Goal: Information Seeking & Learning: Learn about a topic

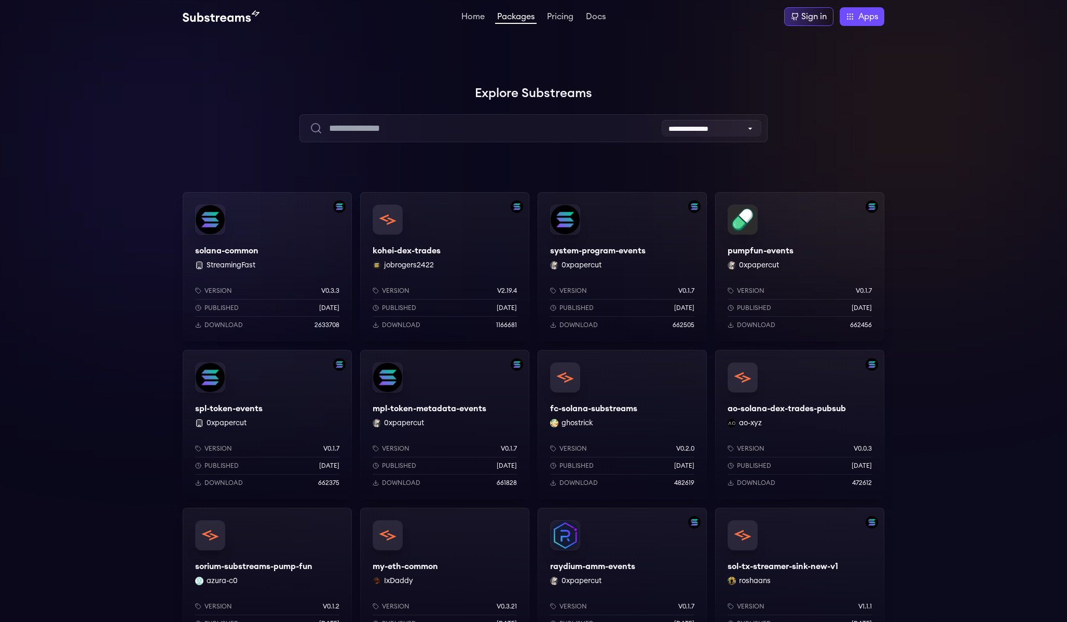
click at [962, 252] on div at bounding box center [911, 103] width 311 height 311
click at [261, 255] on div "solana-common StreamingFast Version v0.3.3 Published 6 months ago Download 2633…" at bounding box center [267, 266] width 169 height 149
click at [230, 407] on div "spl-token-events 0xpapercut Version v0.1.7 Published 8 months ago Download 6623…" at bounding box center [267, 424] width 169 height 149
click at [249, 250] on div "solana-common StreamingFast Version v0.3.3 Published 6 months ago Download 2633…" at bounding box center [267, 266] width 169 height 149
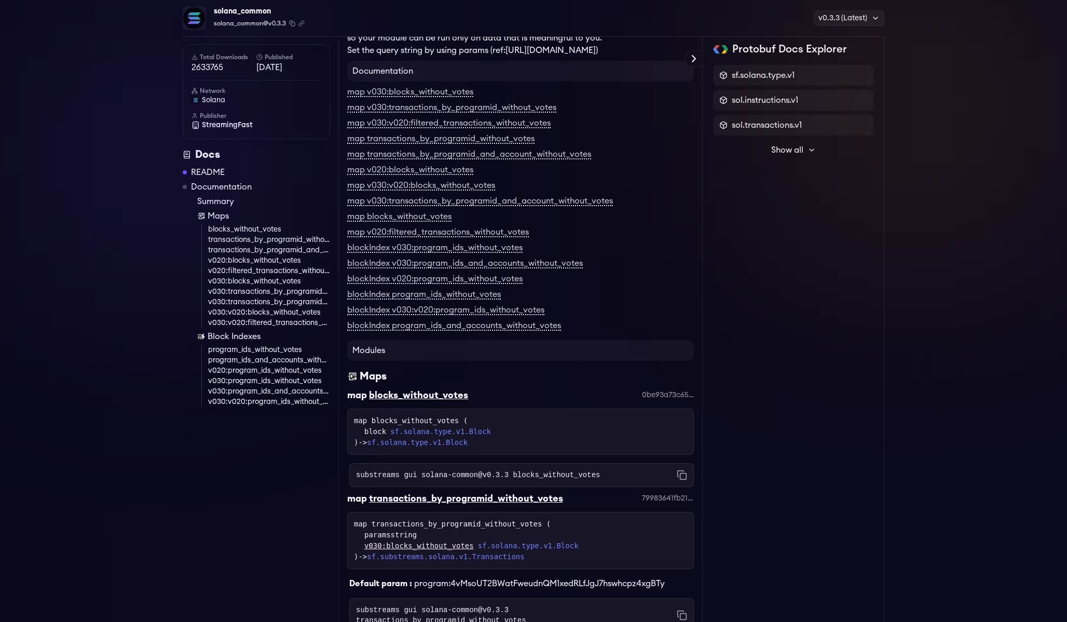
scroll to position [1561, 0]
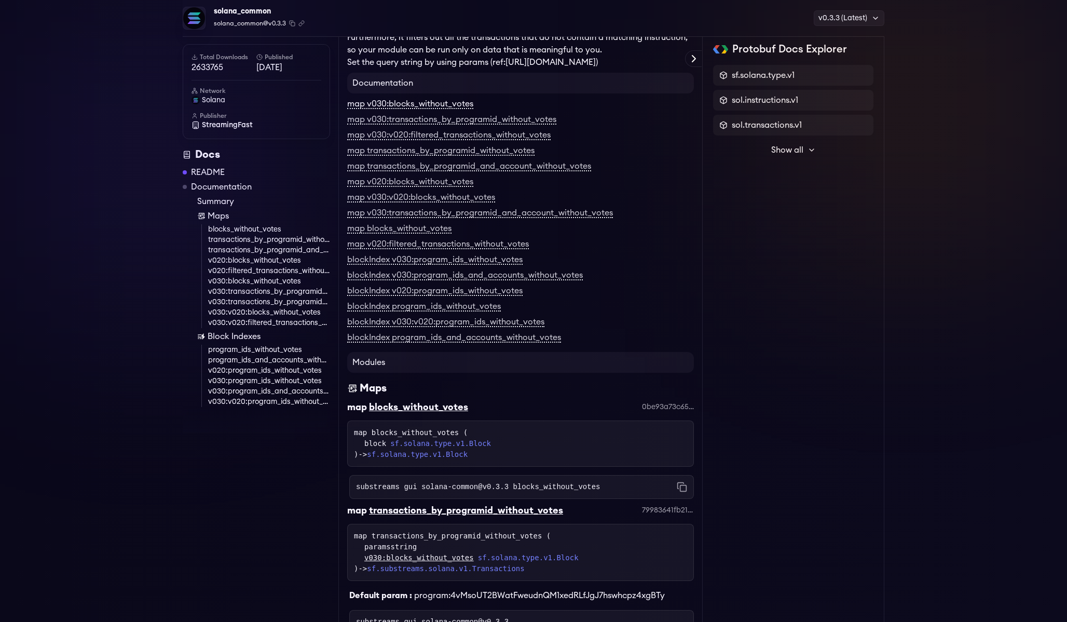
click at [379, 109] on link "map v030:blocks_without_votes" at bounding box center [410, 104] width 126 height 9
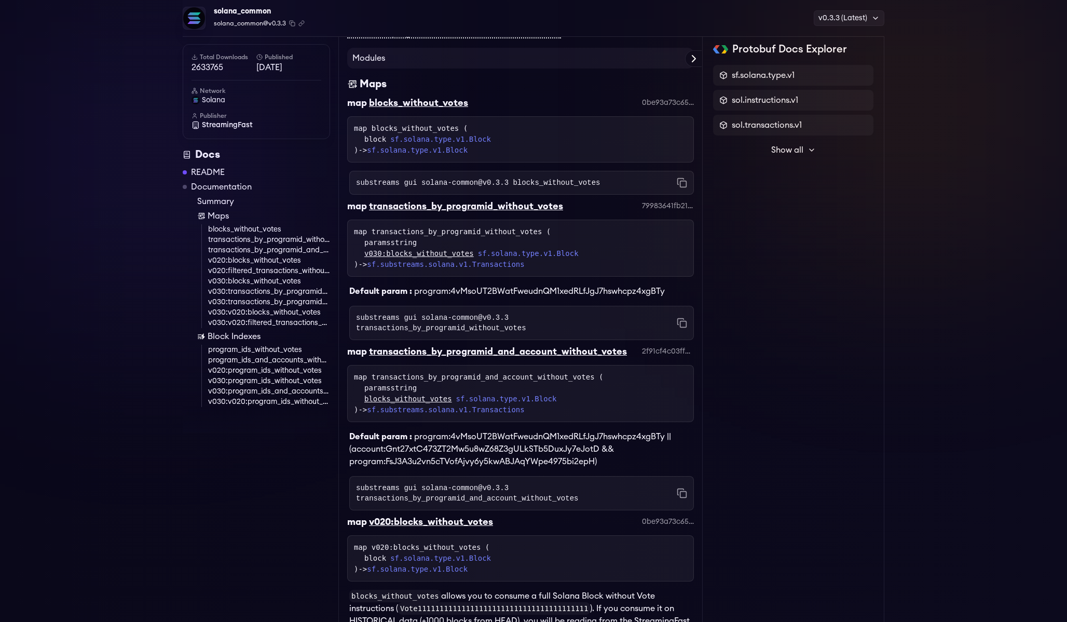
scroll to position [1858, 0]
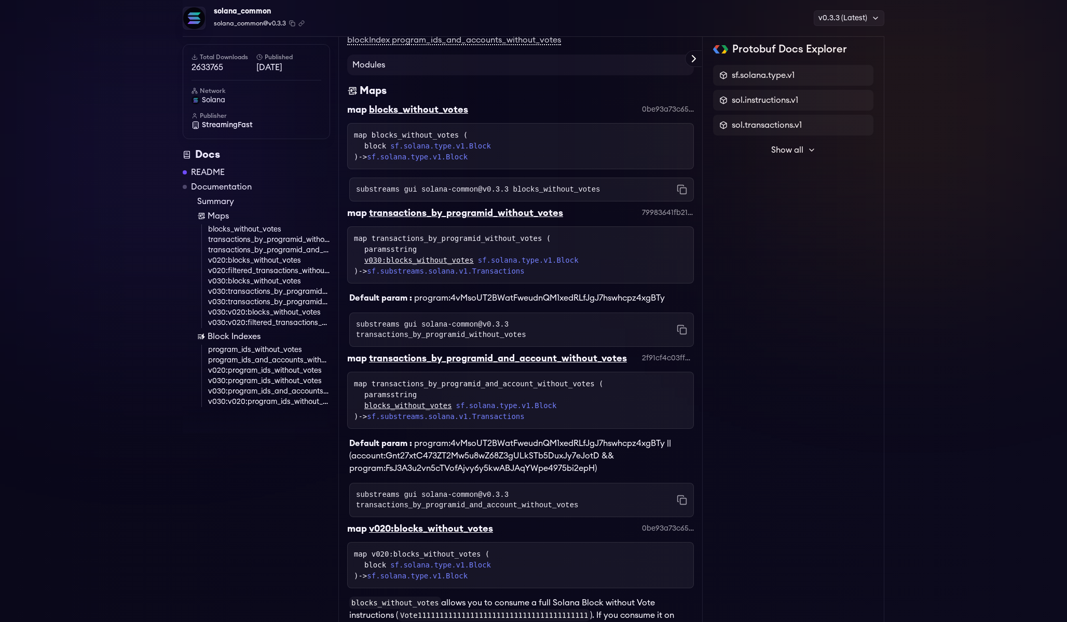
click at [479, 98] on div "Maps" at bounding box center [520, 91] width 347 height 15
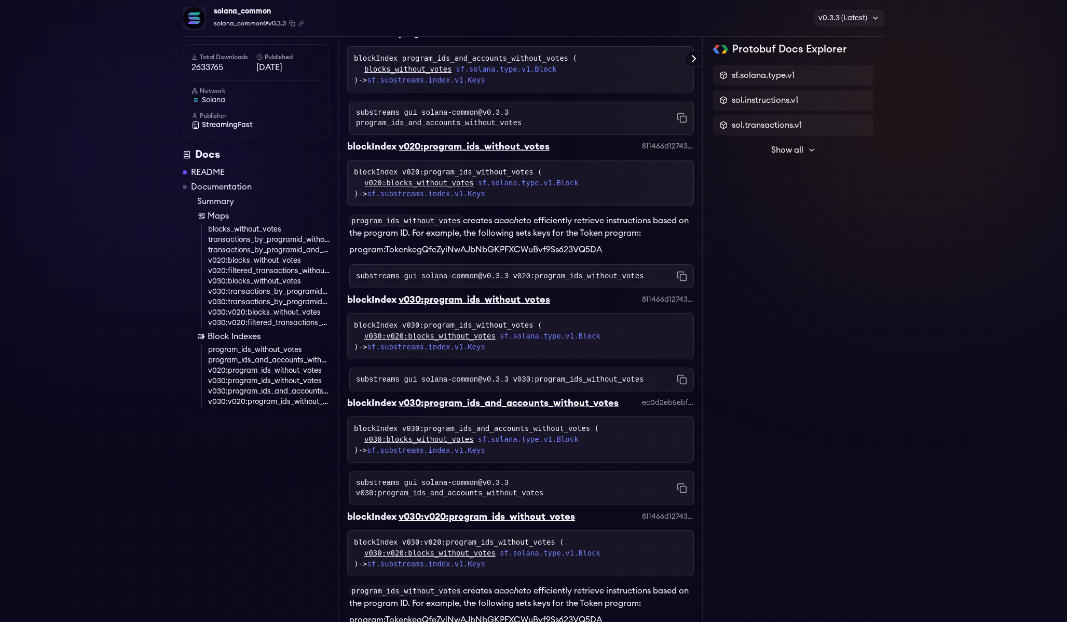
scroll to position [3966, 0]
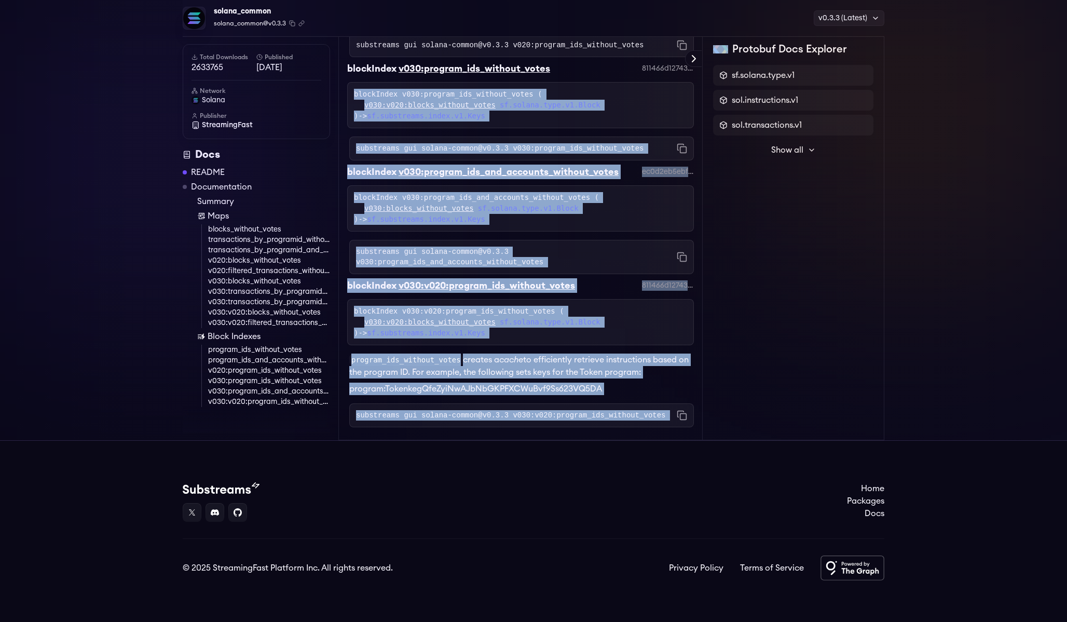
drag, startPoint x: 682, startPoint y: 436, endPoint x: 556, endPoint y: 97, distance: 362.2
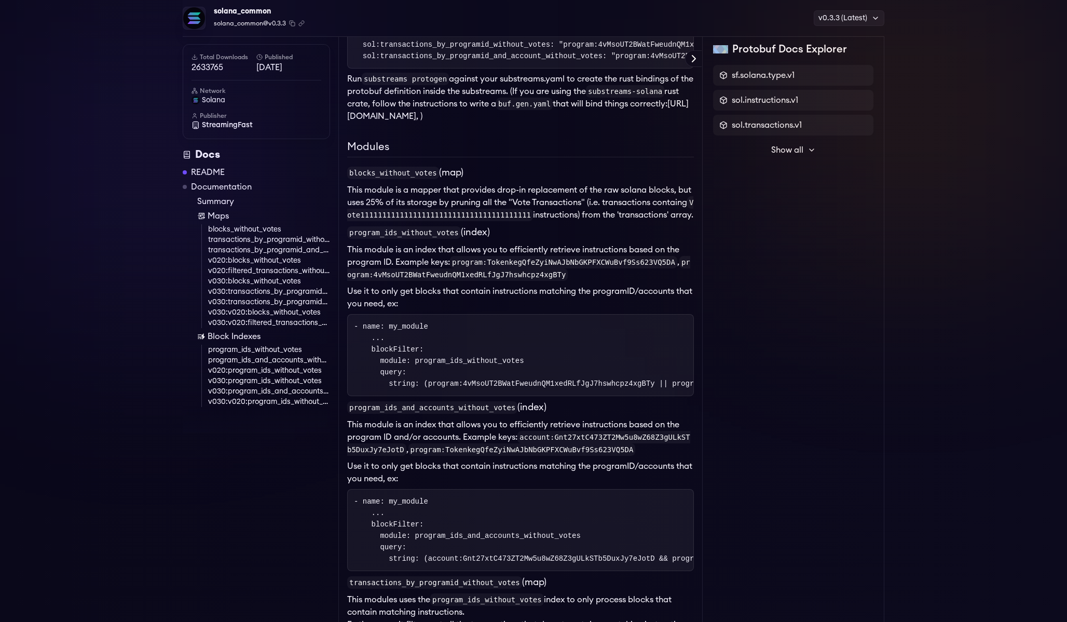
scroll to position [0, 0]
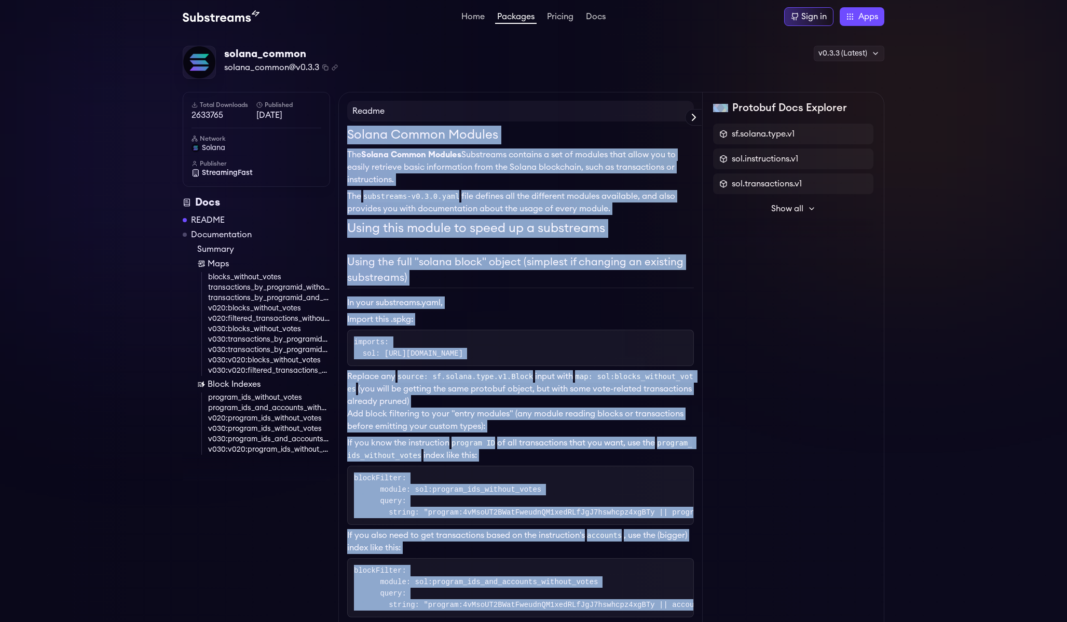
click at [347, 136] on h1 "Solana Common Modules" at bounding box center [520, 135] width 347 height 19
copy div "Solana Common Modules The Solana Common Modules Substreams contains a set of mo…"
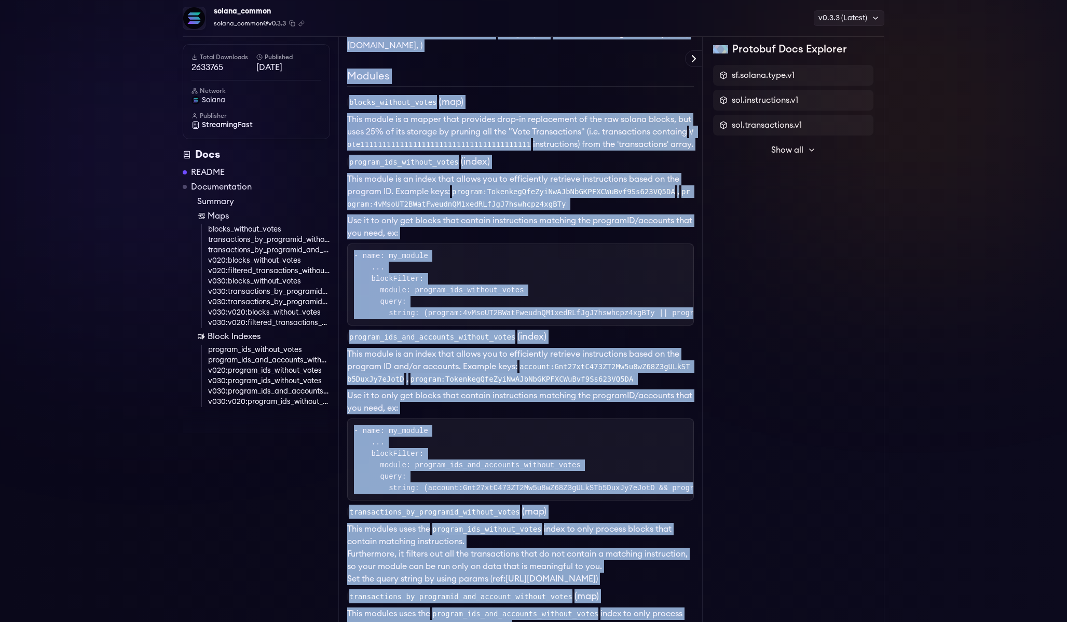
scroll to position [960, 0]
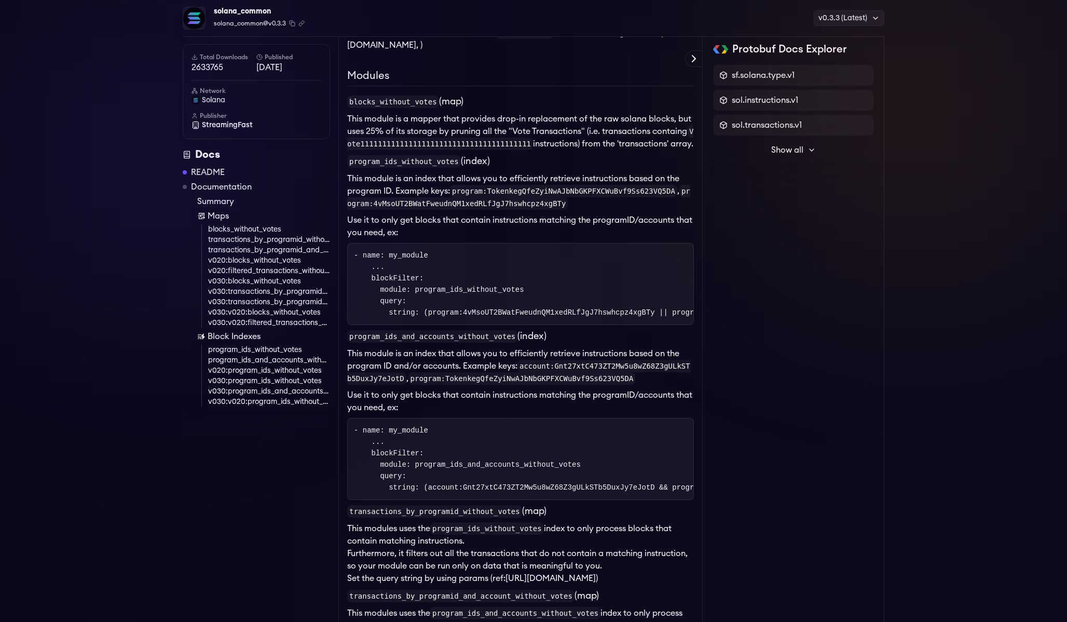
click at [585, 210] on li "This module is an index that allows you to efficiently retrieve instructions ba…" at bounding box center [520, 190] width 347 height 37
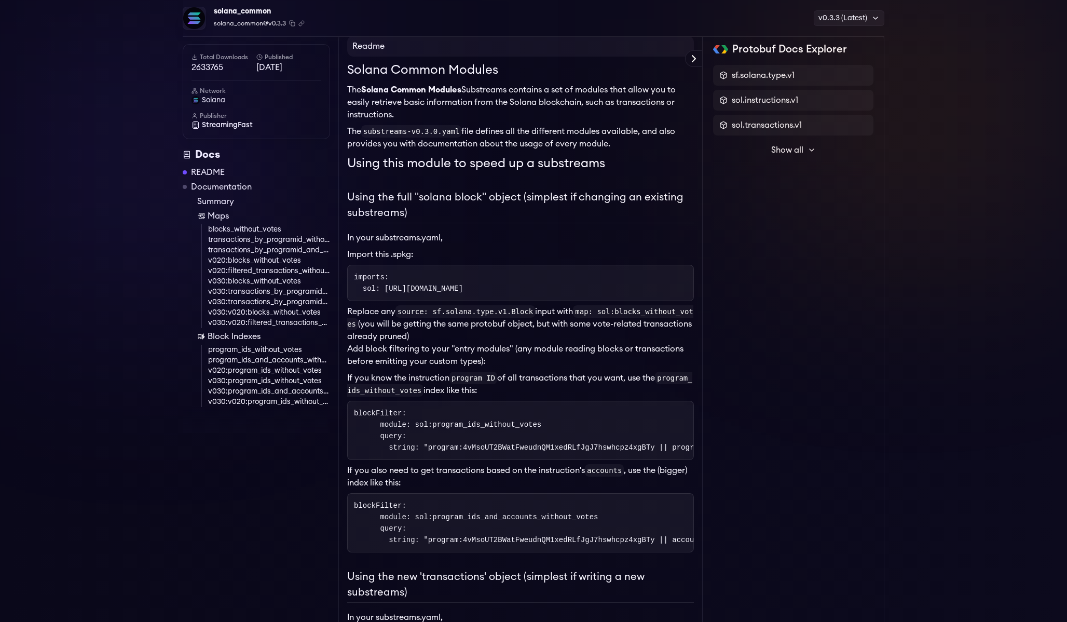
scroll to position [0, 0]
